Goal: Navigation & Orientation: Find specific page/section

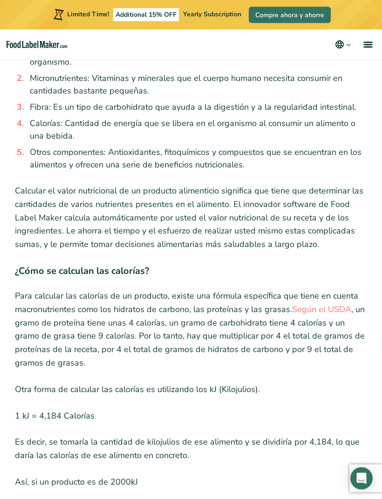
scroll to position [2715, 0]
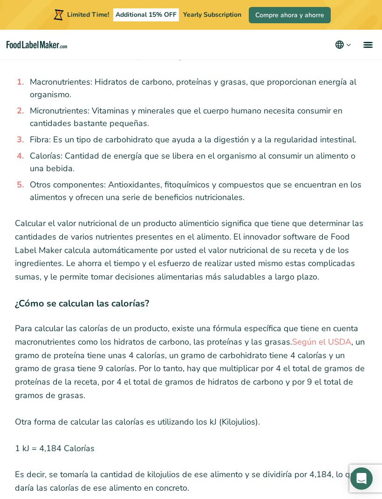
click at [217, 20] on p "Limited Time! Additional 15% OFF Yearly Subscription" at bounding box center [154, 14] width 174 height 13
click at [218, 17] on span "Yearly Subscription" at bounding box center [212, 14] width 58 height 9
click at [218, 16] on span "Yearly Subscription" at bounding box center [212, 14] width 58 height 9
click at [287, 21] on link "Compre ahora y ahorre" at bounding box center [289, 15] width 82 height 16
click at [362, 44] on link "menu" at bounding box center [367, 45] width 30 height 30
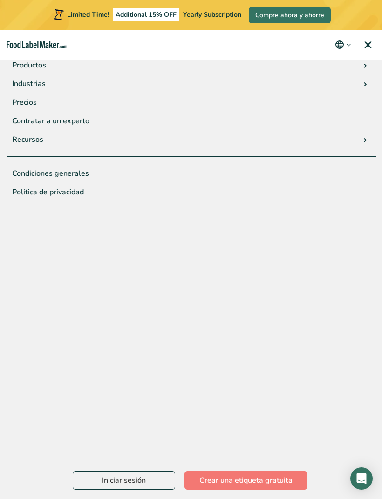
click at [363, 62] on link "Productos" at bounding box center [191, 65] width 369 height 19
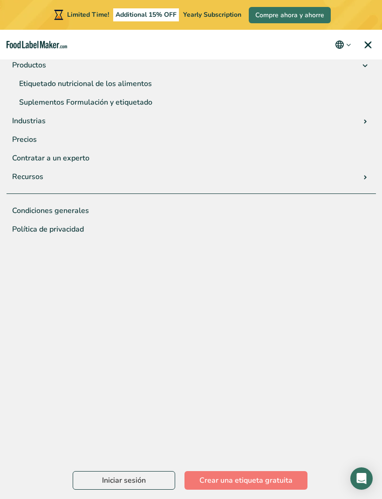
click at [150, 102] on link "Suplementos Formulación y etiquetado" at bounding box center [194, 102] width 362 height 19
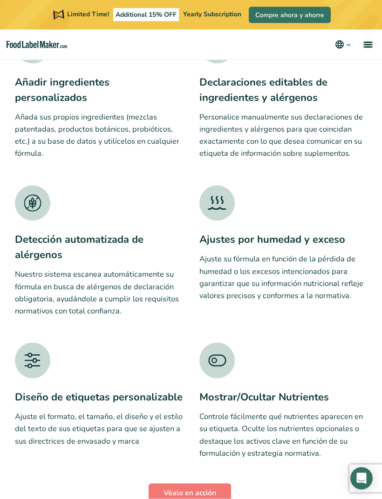
scroll to position [1259, 0]
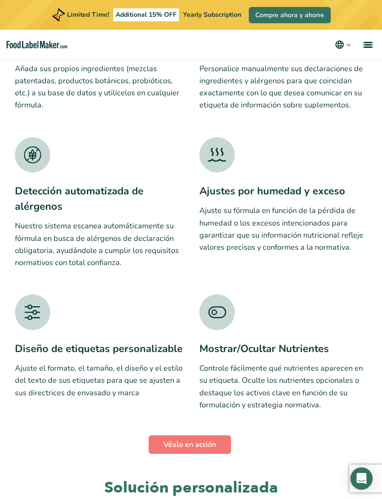
click at [368, 47] on span "menu" at bounding box center [367, 47] width 9 height 1
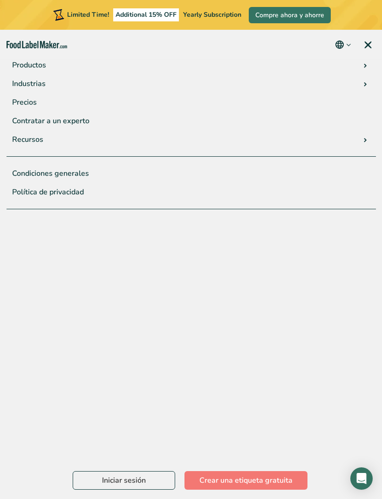
click at [362, 68] on link "Productos" at bounding box center [191, 65] width 369 height 19
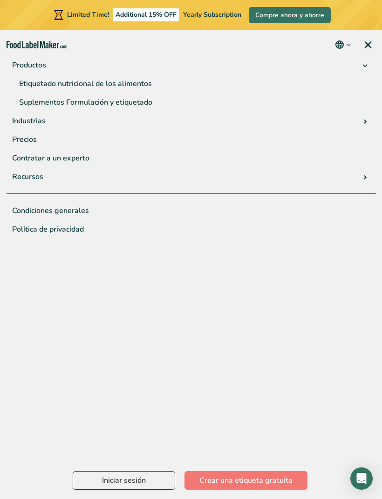
click at [134, 84] on link "Etiquetado nutricional de los alimentos" at bounding box center [194, 83] width 362 height 19
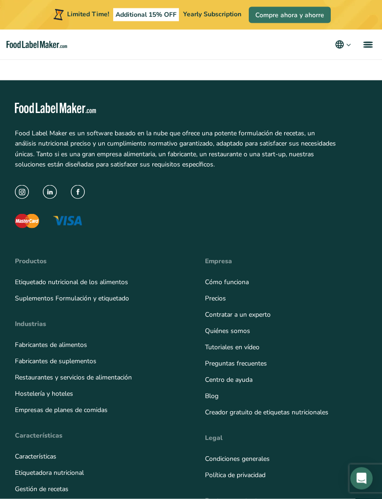
scroll to position [3469, 0]
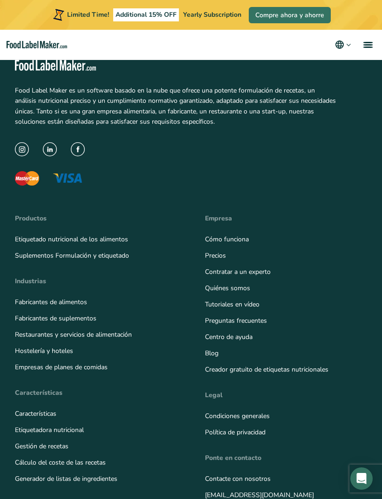
click at [54, 442] on link "Gestión de recetas" at bounding box center [42, 446] width 54 height 9
